Goal: Find specific fact

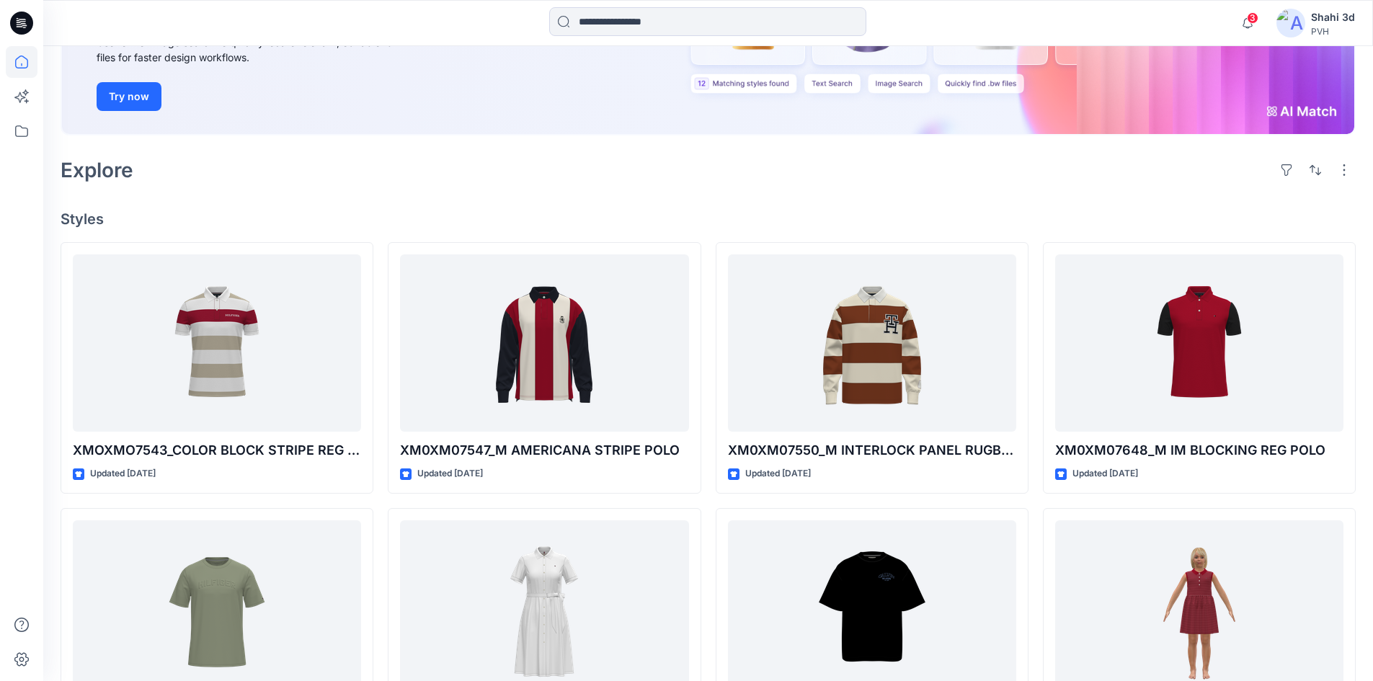
scroll to position [144, 0]
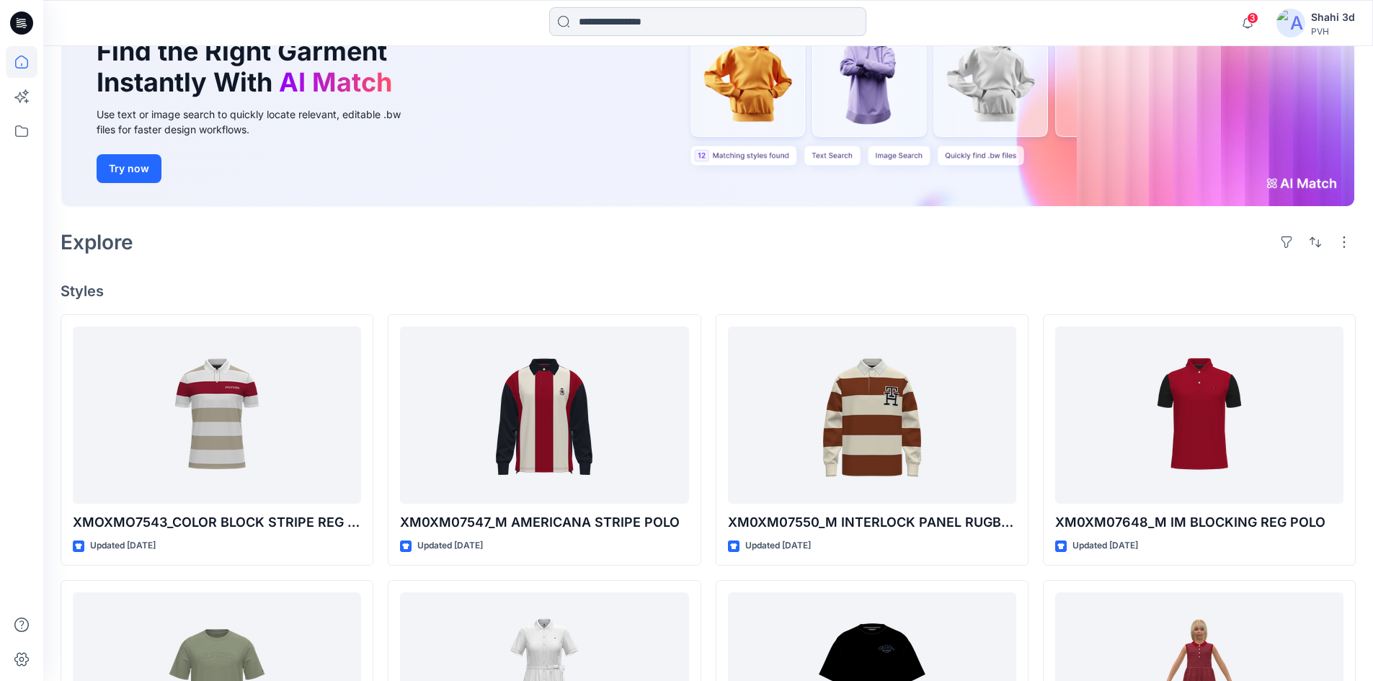
click at [663, 25] on input at bounding box center [707, 21] width 317 height 29
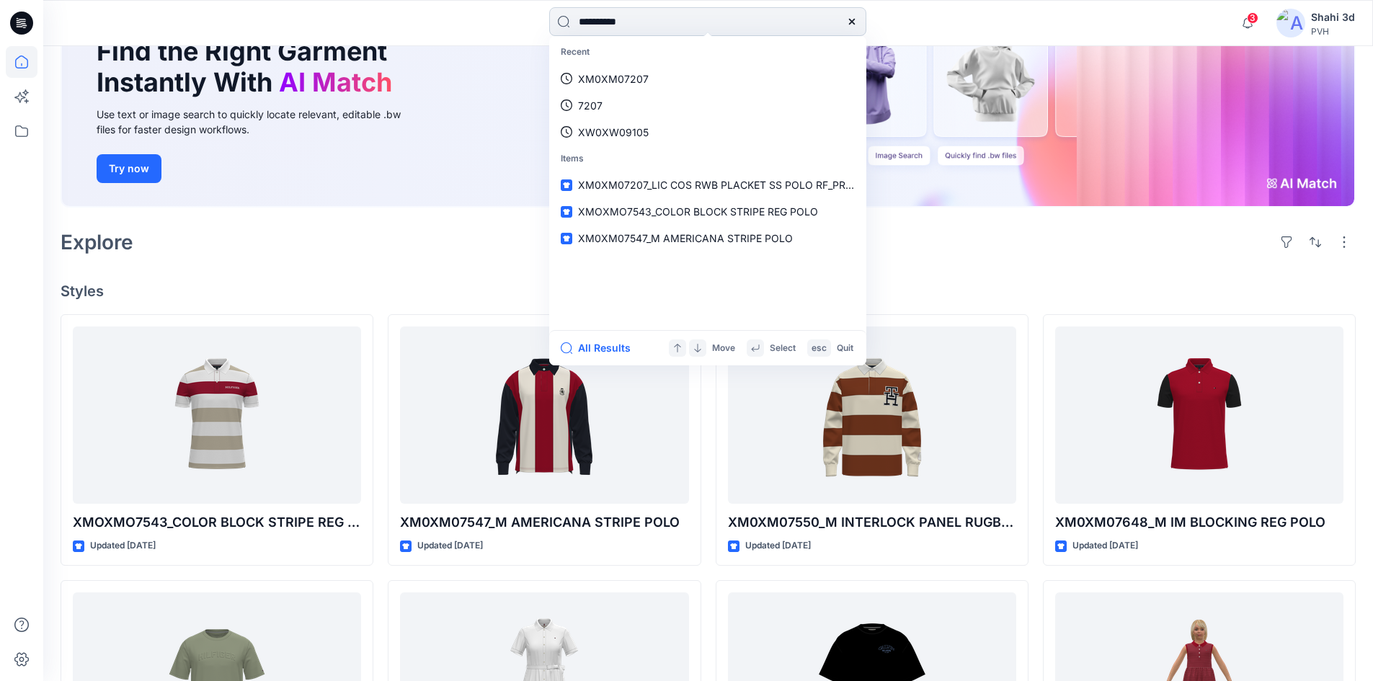
type input "**********"
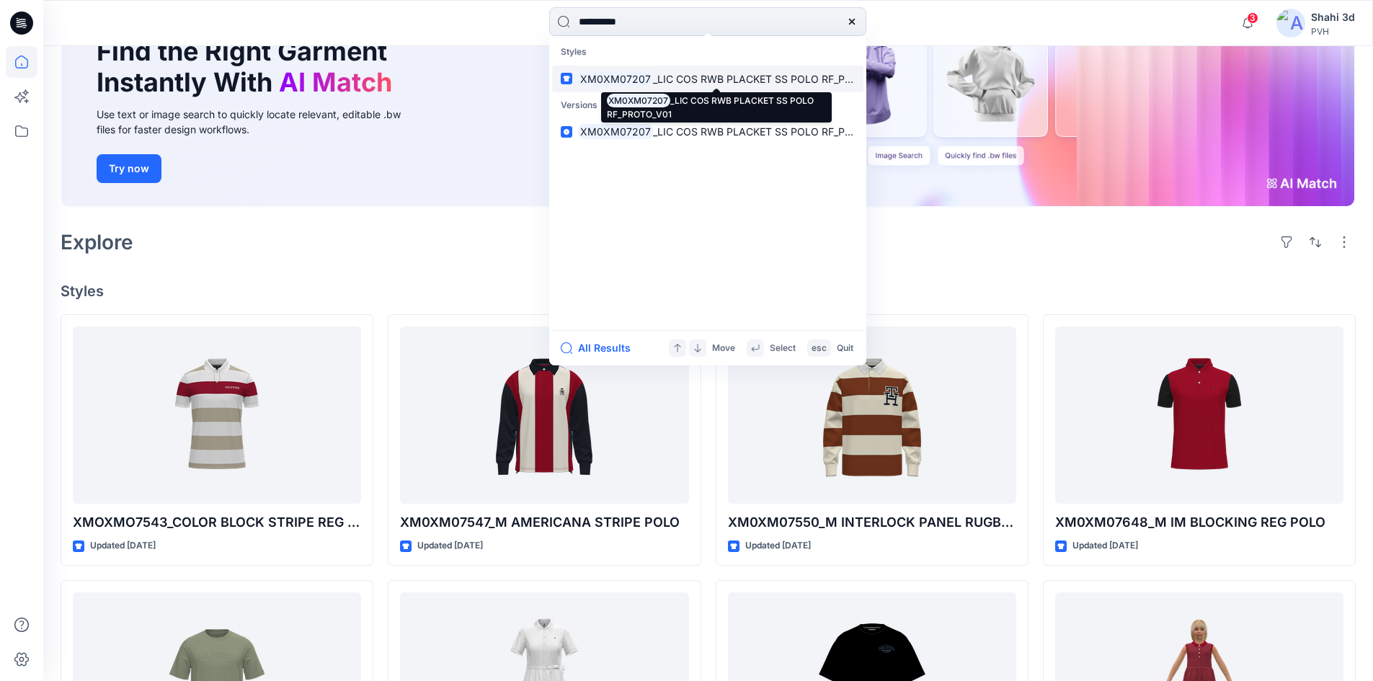
click at [640, 76] on mark "XM0XM07207" at bounding box center [615, 79] width 75 height 17
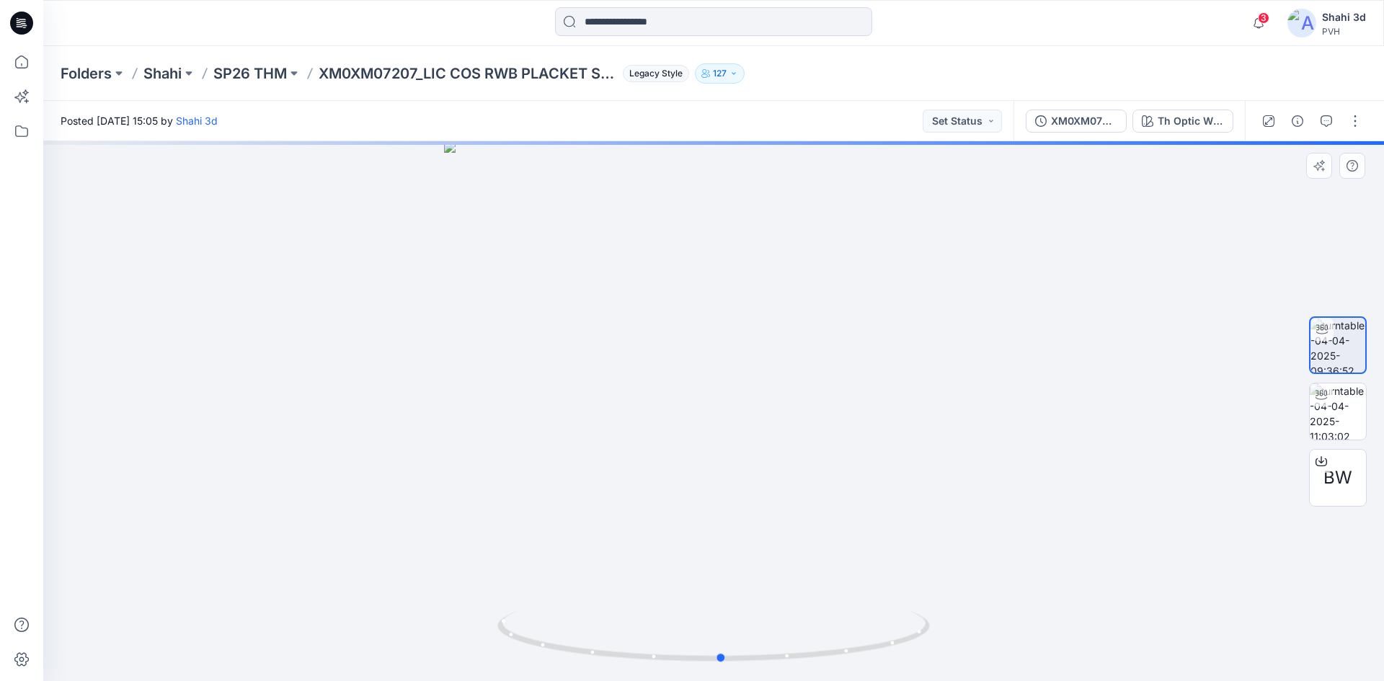
drag, startPoint x: 673, startPoint y: 363, endPoint x: 741, endPoint y: 387, distance: 71.8
click at [741, 387] on div at bounding box center [713, 411] width 1341 height 540
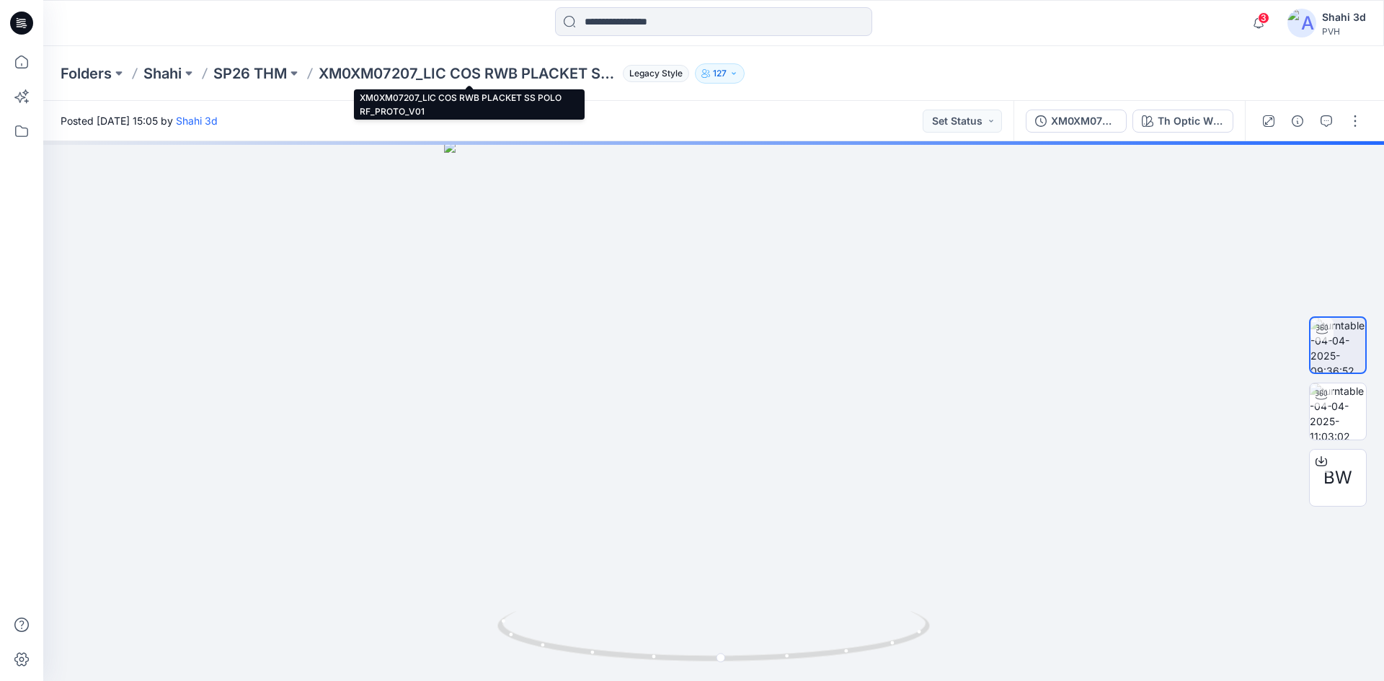
click at [353, 68] on p "XM0XM07207_LIC COS RWB PLACKET SS POLO RF_PROTO_V01" at bounding box center [468, 73] width 298 height 20
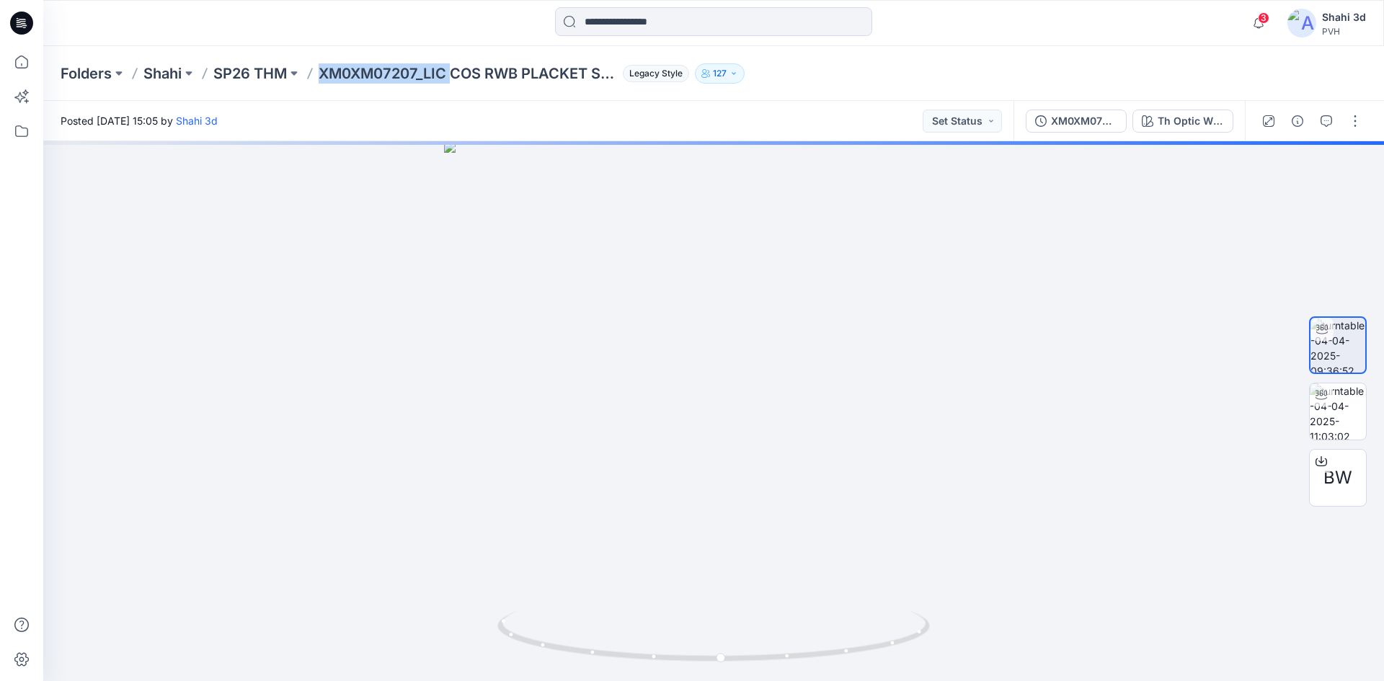
click at [353, 68] on p "XM0XM07207_LIC COS RWB PLACKET SS POLO RF_PROTO_V01" at bounding box center [468, 73] width 298 height 20
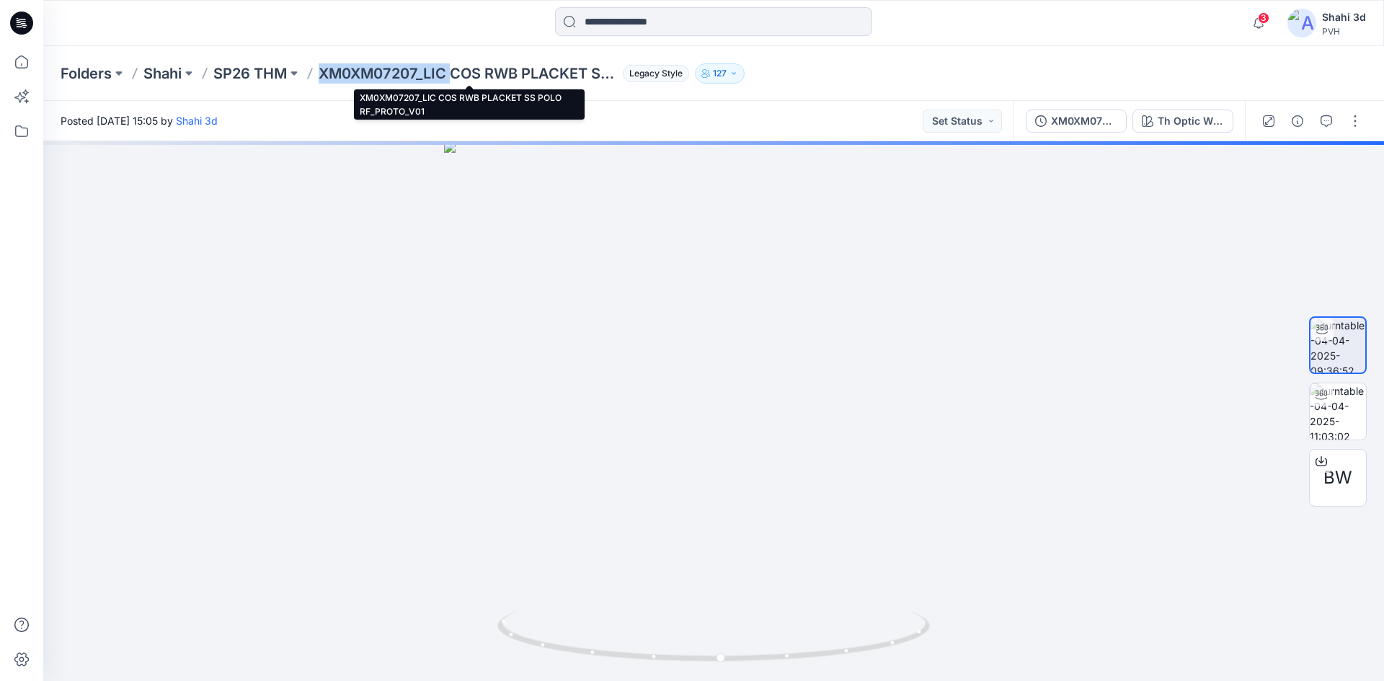
click at [420, 71] on p "XM0XM07207_LIC COS RWB PLACKET SS POLO RF_PROTO_V01" at bounding box center [468, 73] width 298 height 20
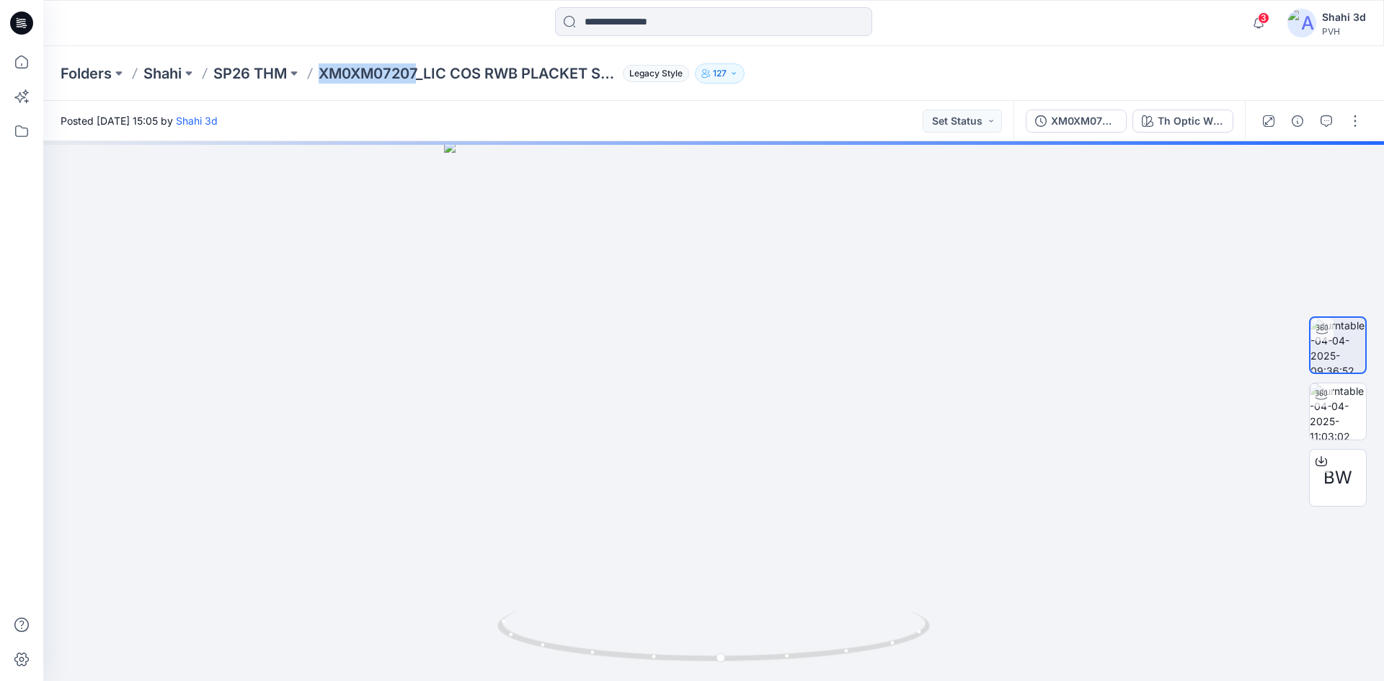
drag, startPoint x: 418, startPoint y: 71, endPoint x: 322, endPoint y: 79, distance: 96.2
click at [322, 79] on p "XM0XM07207_LIC COS RWB PLACKET SS POLO RF_PROTO_V01" at bounding box center [468, 73] width 298 height 20
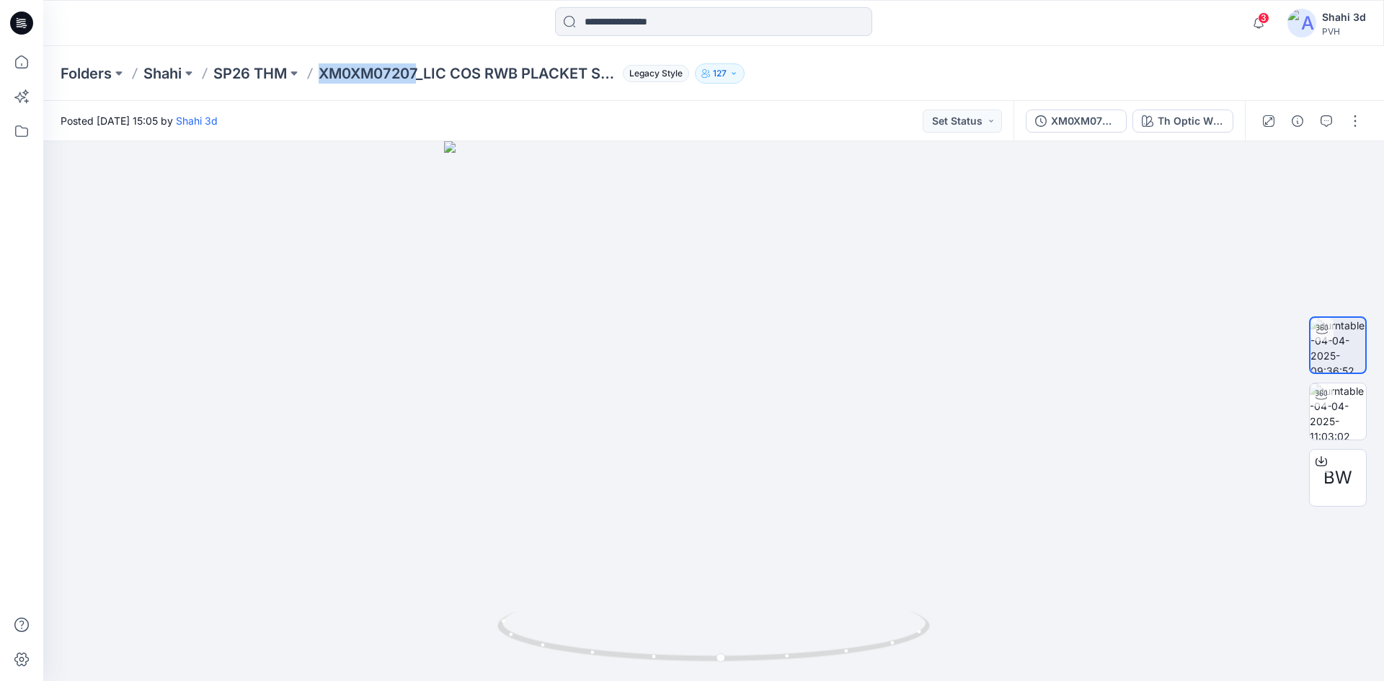
copy p "XM0XM07207"
